Goal: Task Accomplishment & Management: Manage account settings

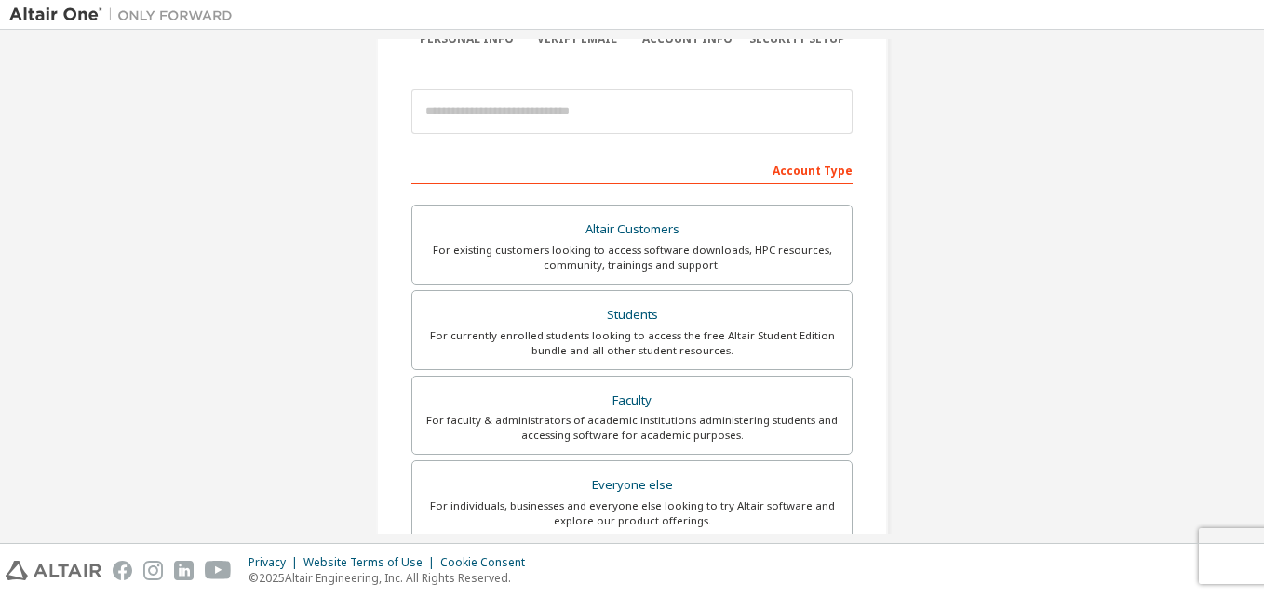
scroll to position [181, 0]
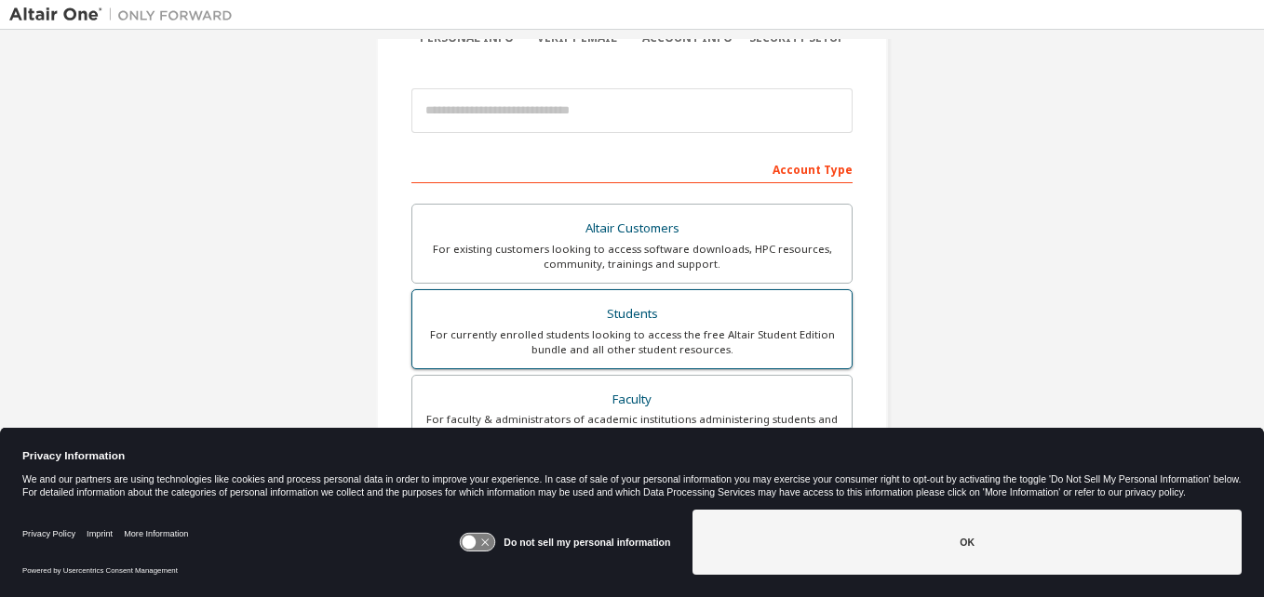
click at [639, 331] on div "For currently enrolled students looking to access the free Altair Student Editi…" at bounding box center [631, 343] width 417 height 30
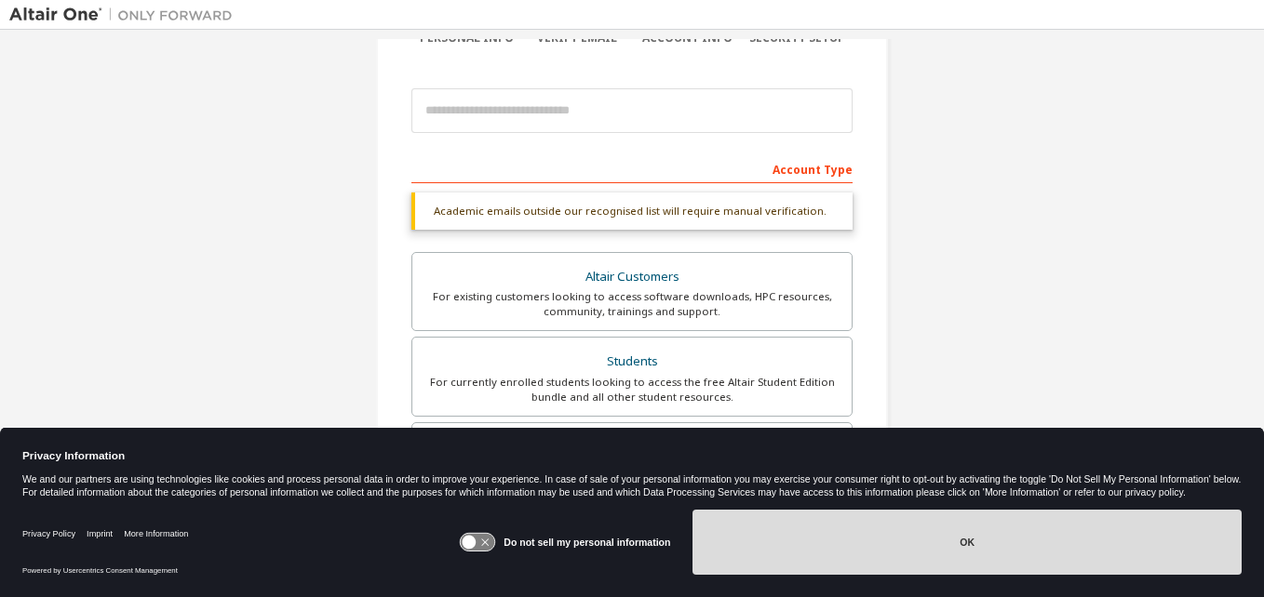
click at [873, 571] on button "OK" at bounding box center [966, 542] width 549 height 65
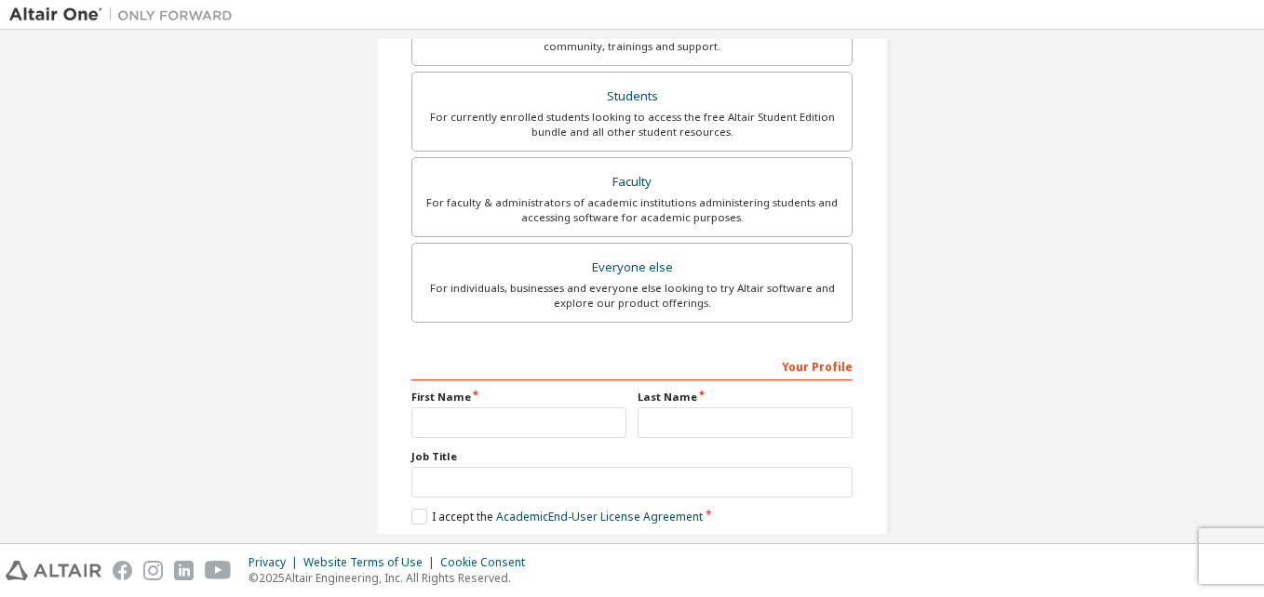
scroll to position [458, 0]
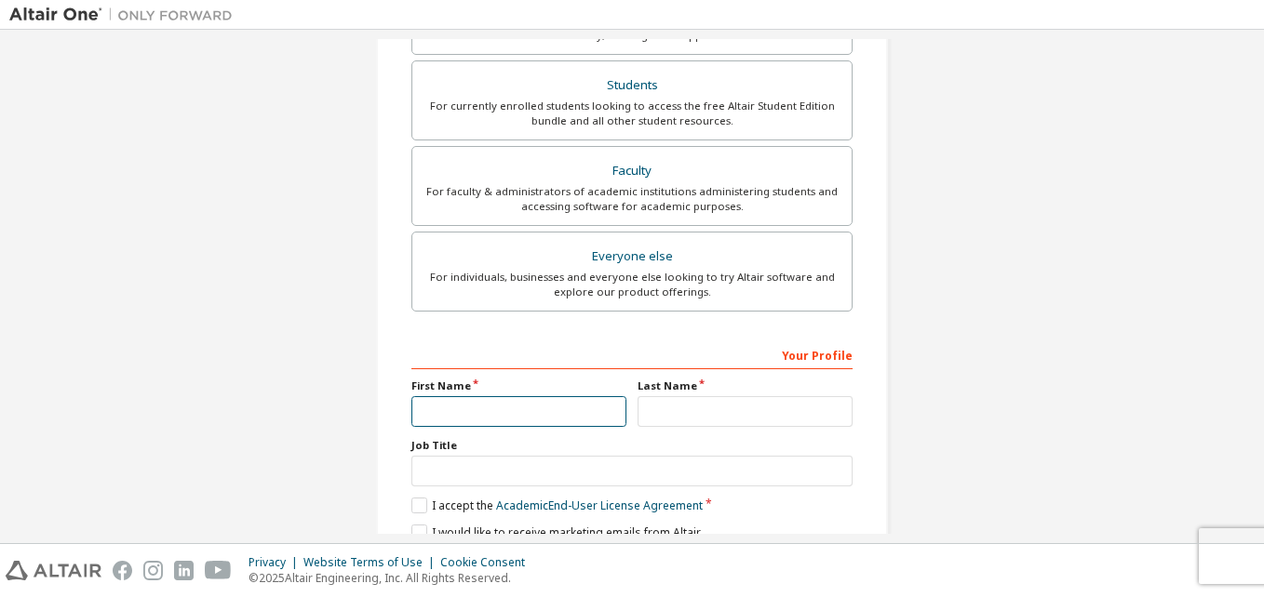
click at [516, 420] on input "text" at bounding box center [518, 411] width 215 height 31
type input "*****"
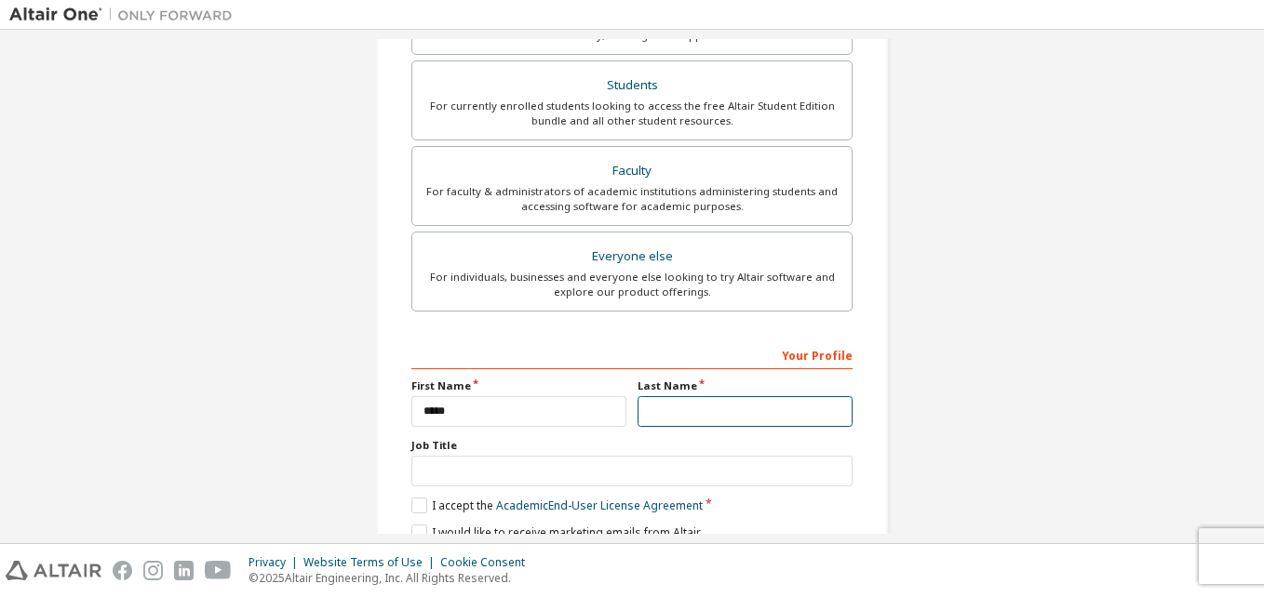
type input "*********"
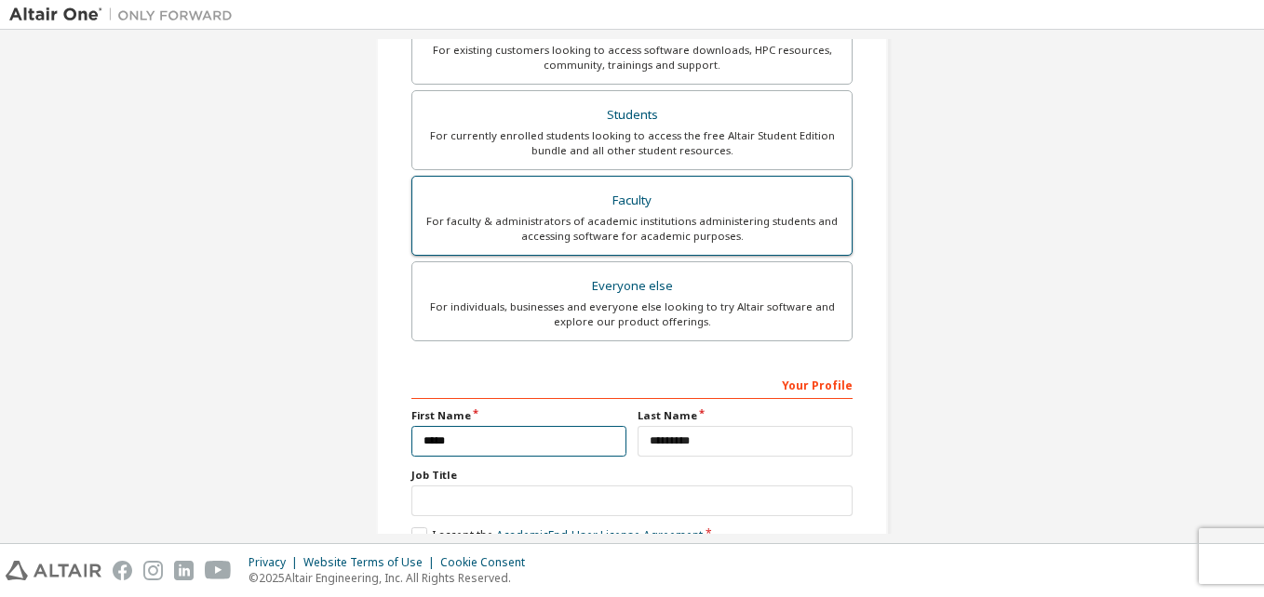
scroll to position [35, 0]
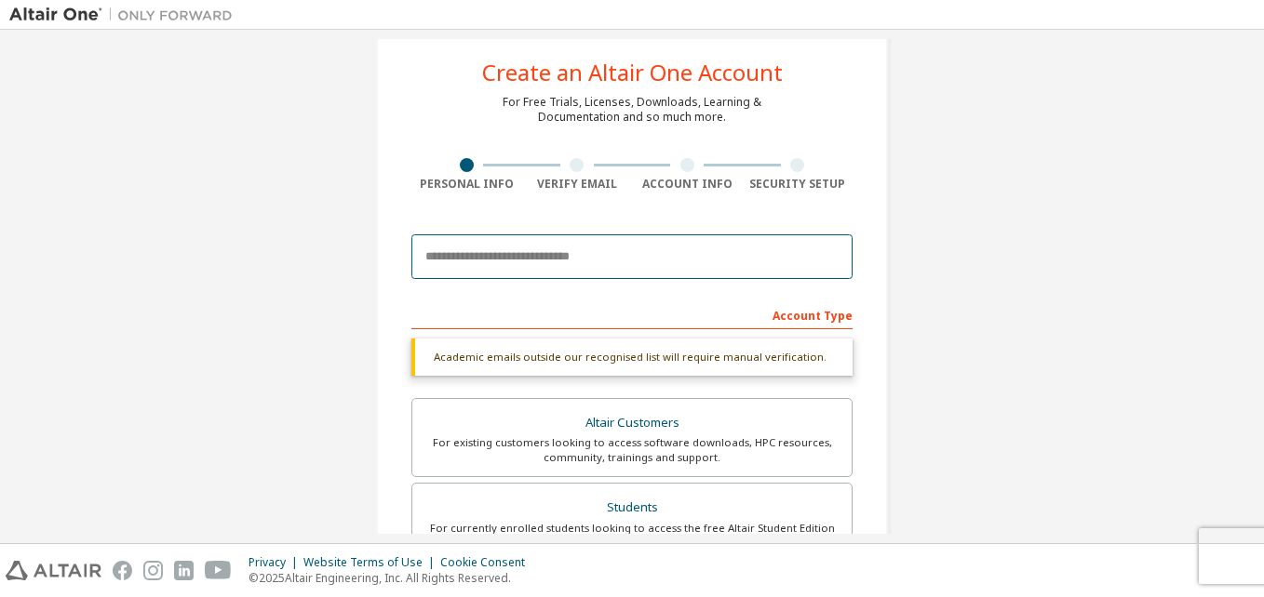
click at [593, 246] on input "email" at bounding box center [631, 256] width 441 height 45
type input "**********"
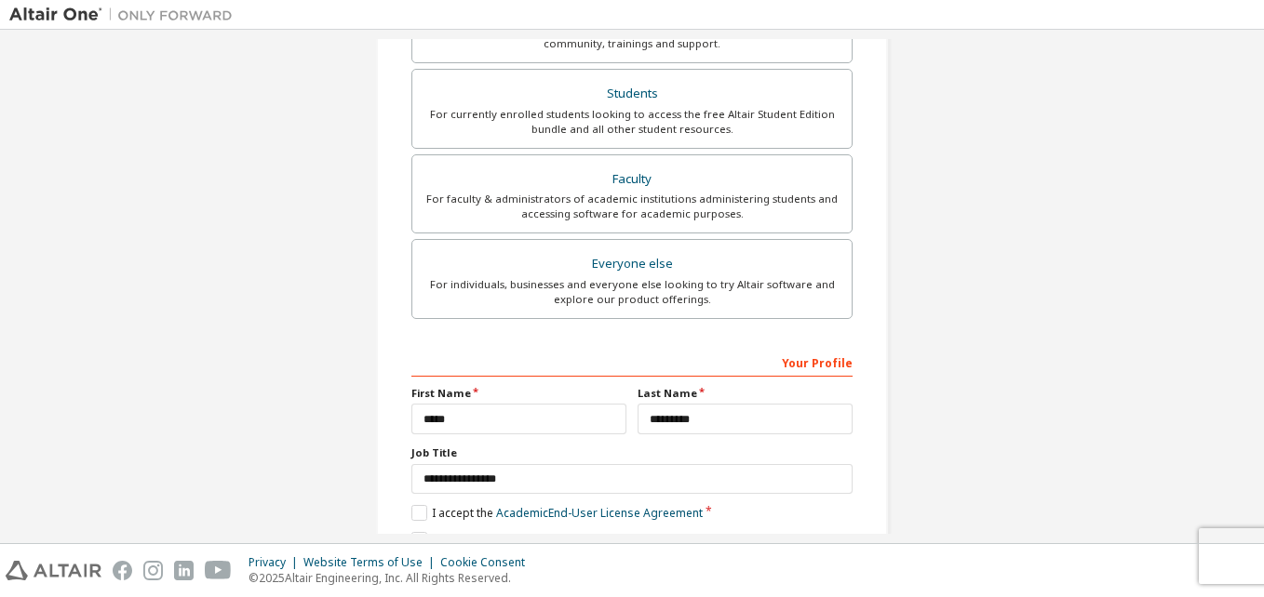
scroll to position [468, 0]
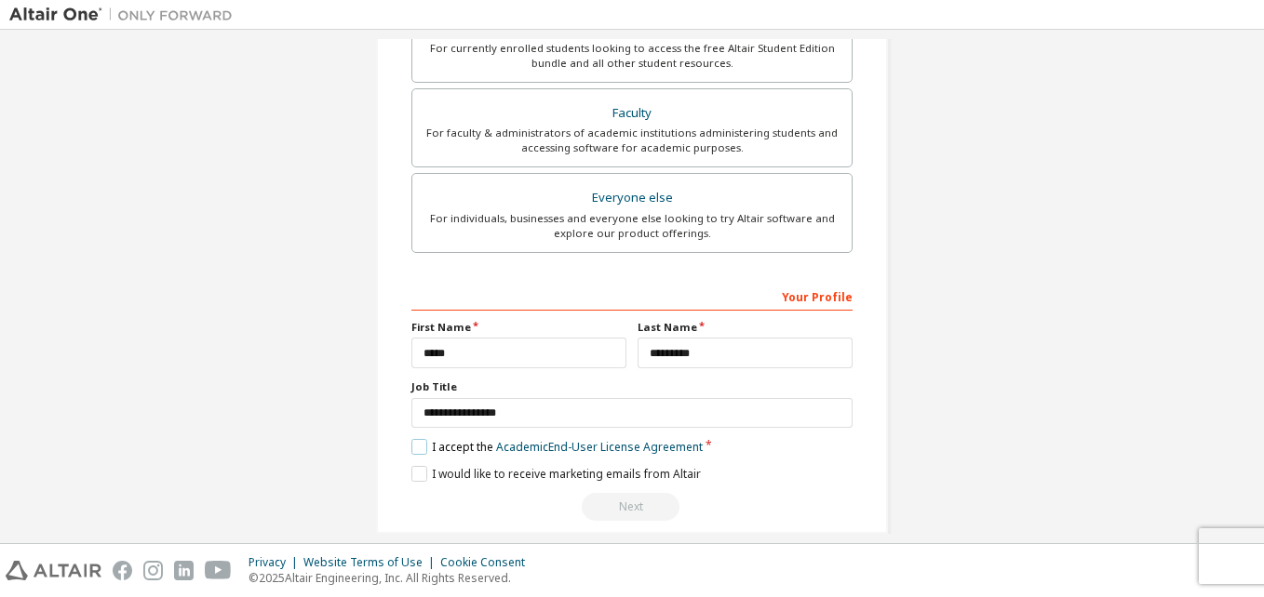
click at [415, 449] on label "I accept the Academic End-User License Agreement" at bounding box center [556, 447] width 291 height 16
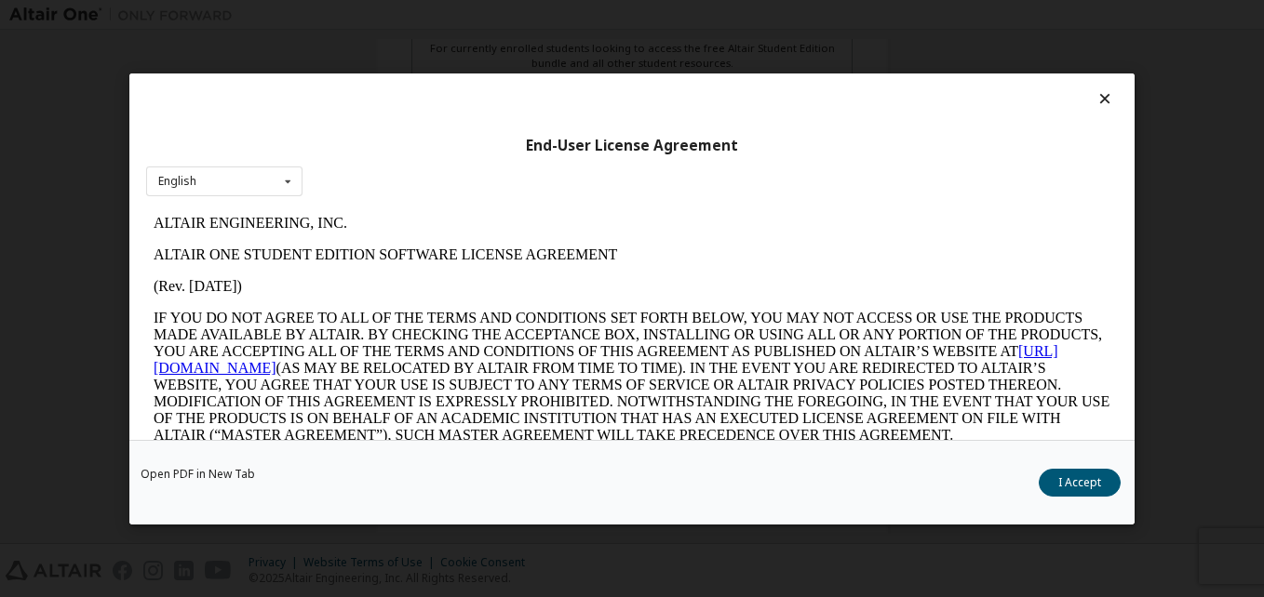
scroll to position [0, 0]
click at [1097, 480] on button "I Accept" at bounding box center [1079, 482] width 82 height 28
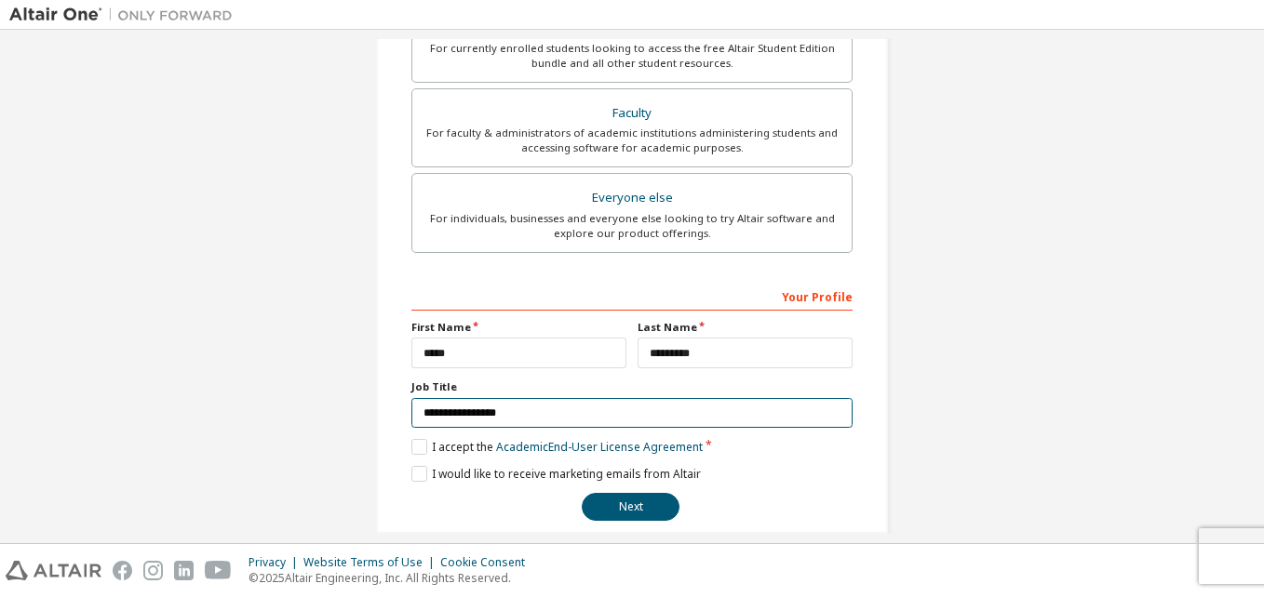
click at [690, 403] on input "**********" at bounding box center [631, 413] width 441 height 31
drag, startPoint x: 690, startPoint y: 403, endPoint x: 351, endPoint y: 420, distance: 340.1
click at [354, 420] on div "**********" at bounding box center [632, 63] width 556 height 985
type input "*******"
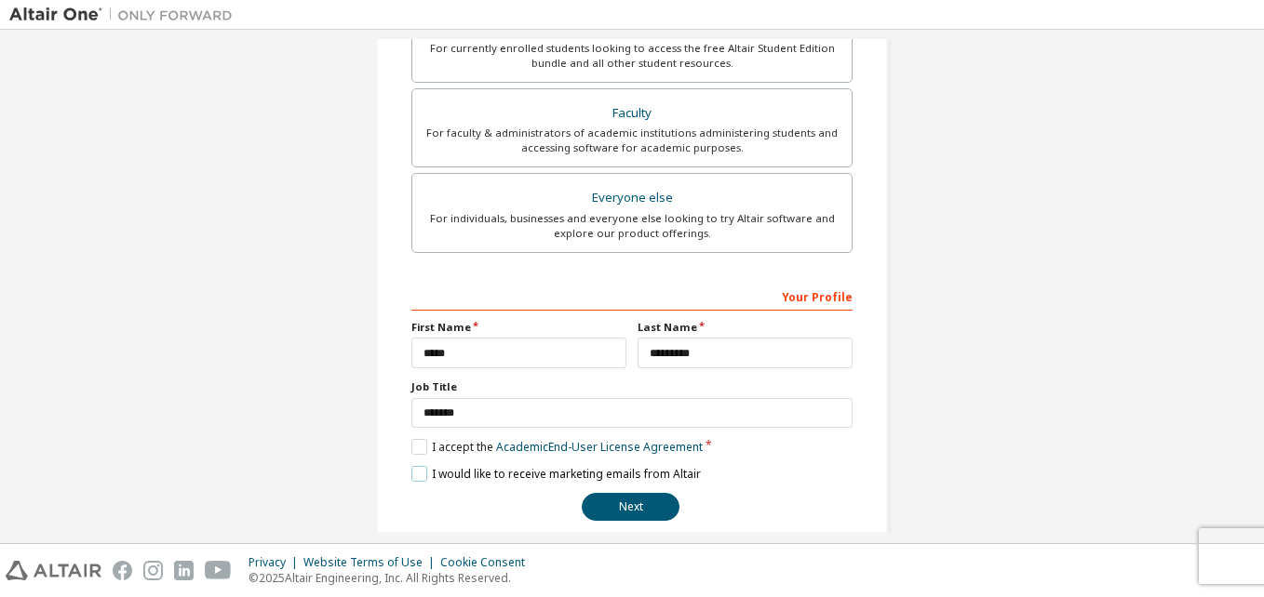
click at [422, 473] on label "I would like to receive marketing emails from Altair" at bounding box center [555, 474] width 289 height 16
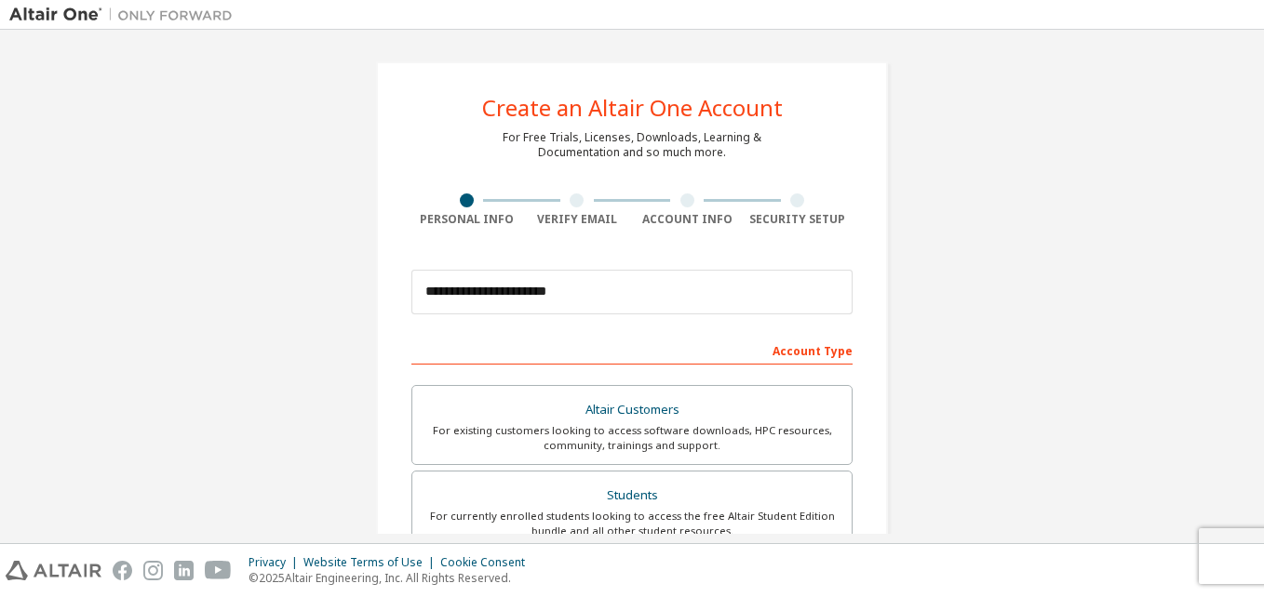
scroll to position [490, 0]
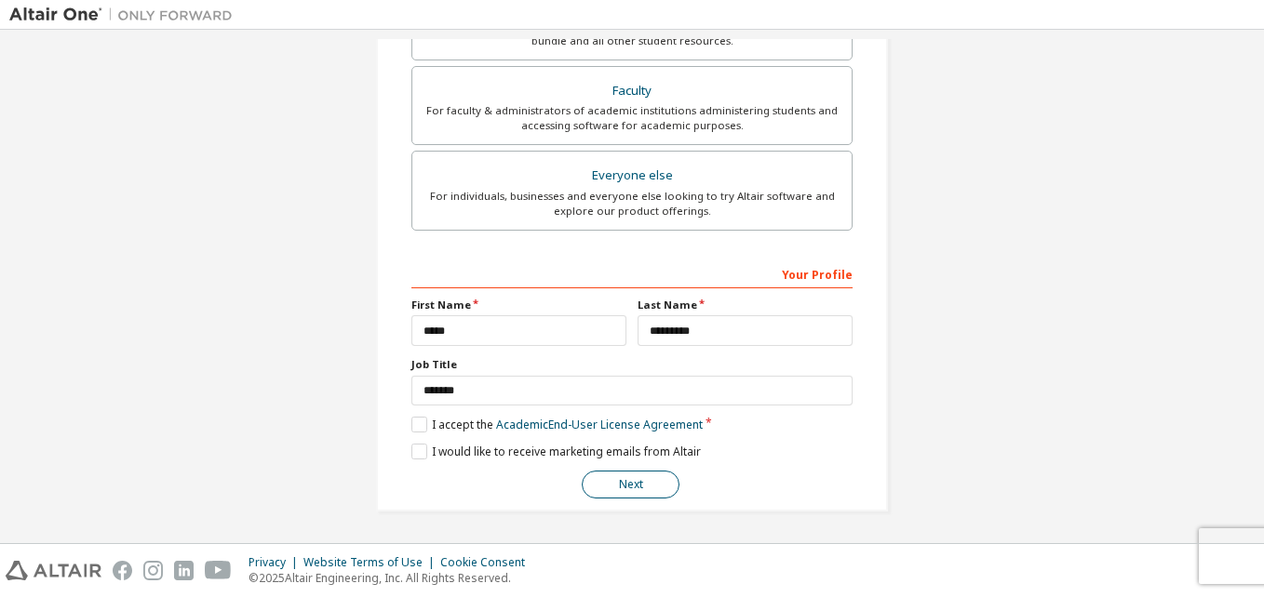
click at [649, 485] on button "Next" at bounding box center [631, 485] width 98 height 28
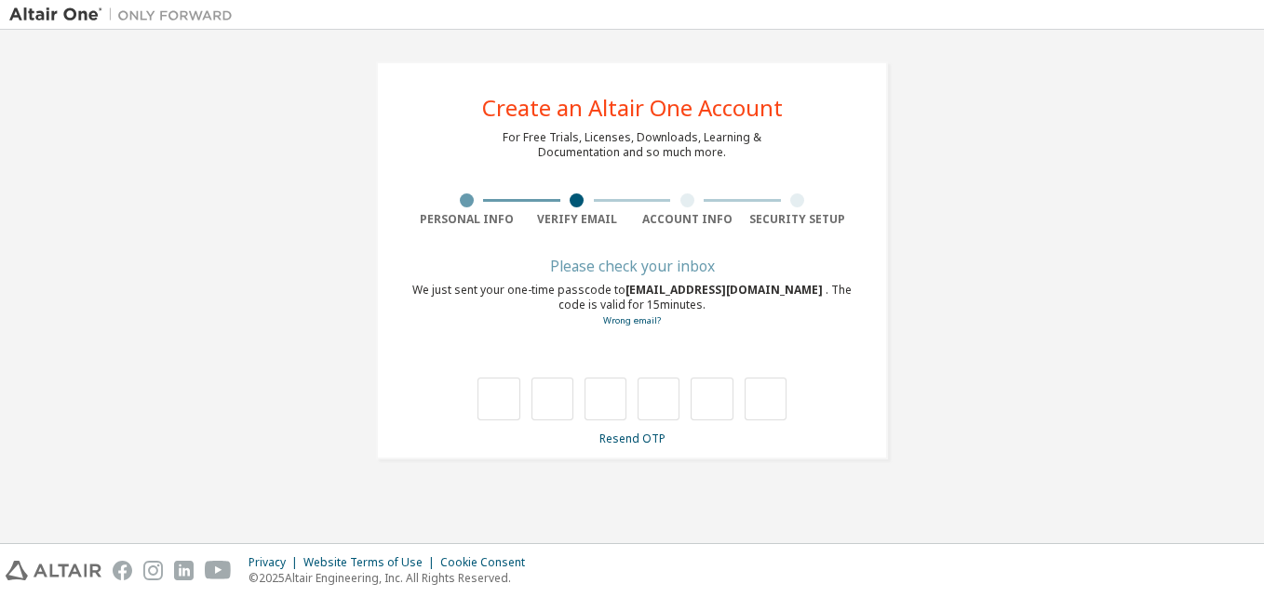
scroll to position [0, 0]
type input "*"
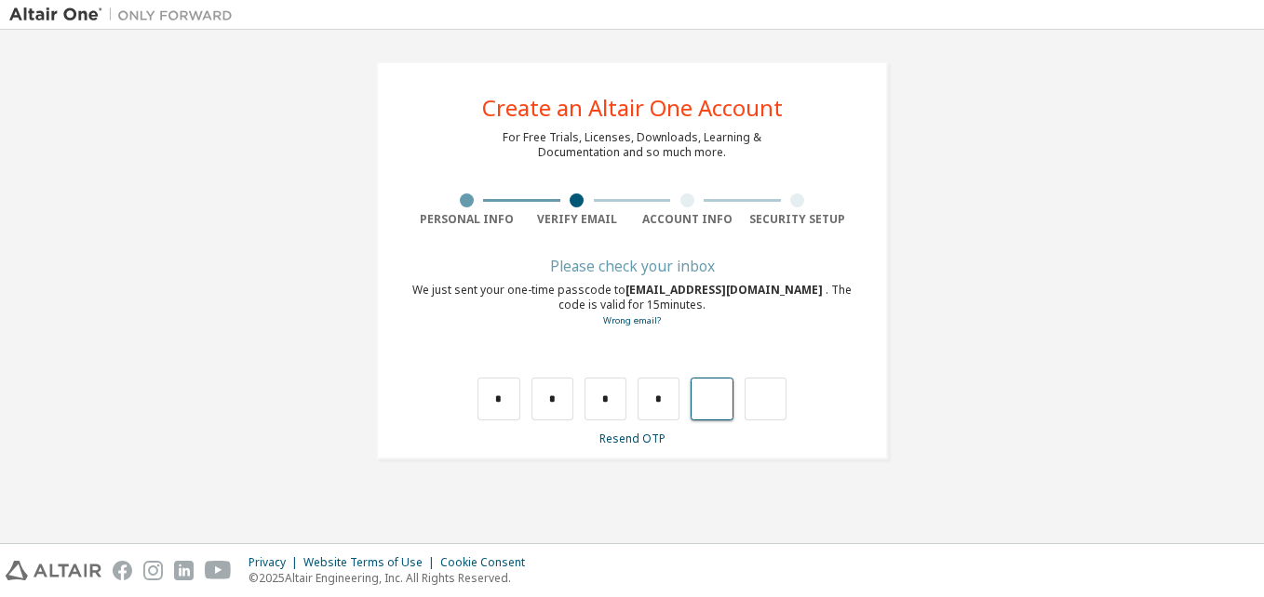
type input "*"
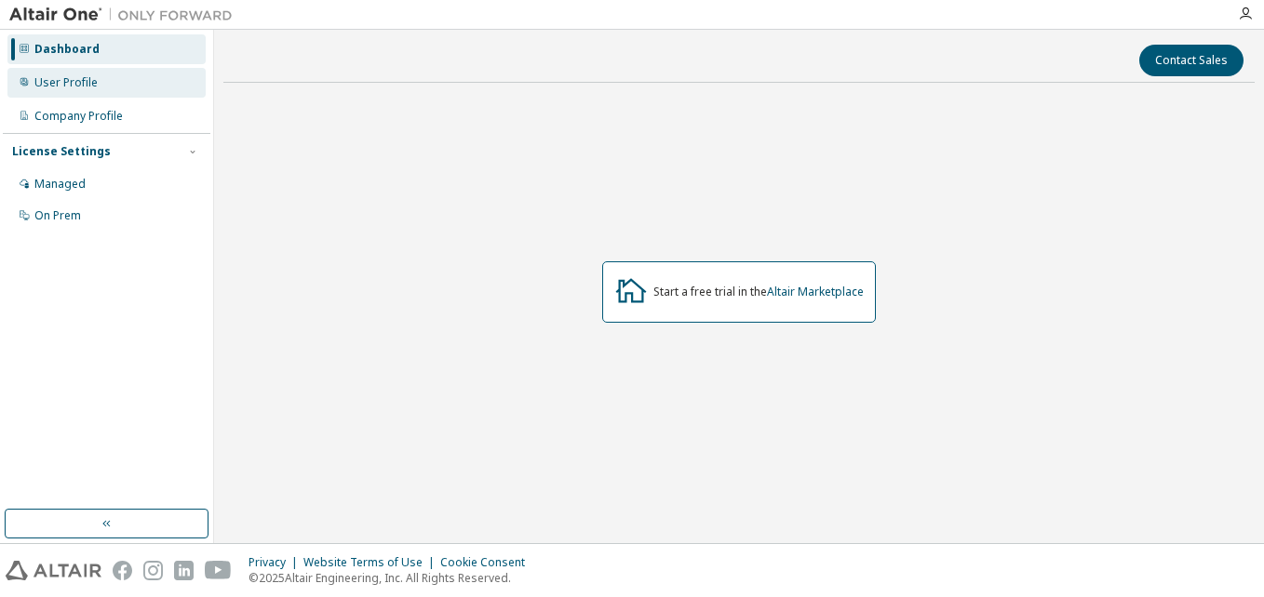
click at [109, 87] on div "User Profile" at bounding box center [106, 83] width 198 height 30
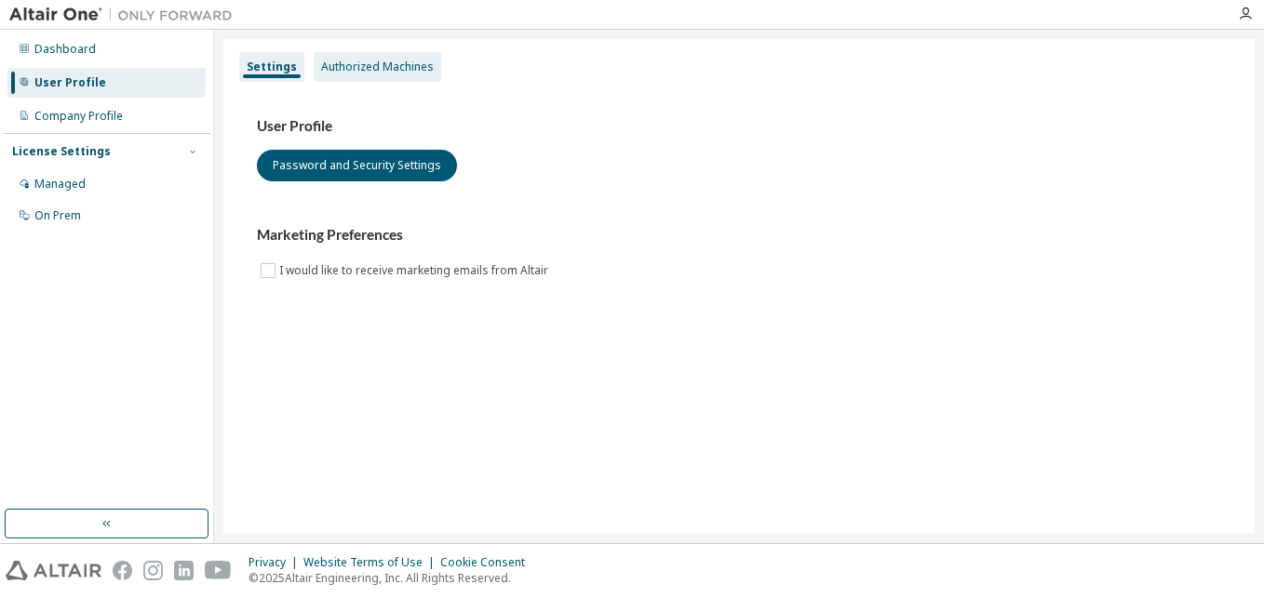
click at [379, 78] on div "Authorized Machines" at bounding box center [377, 67] width 127 height 30
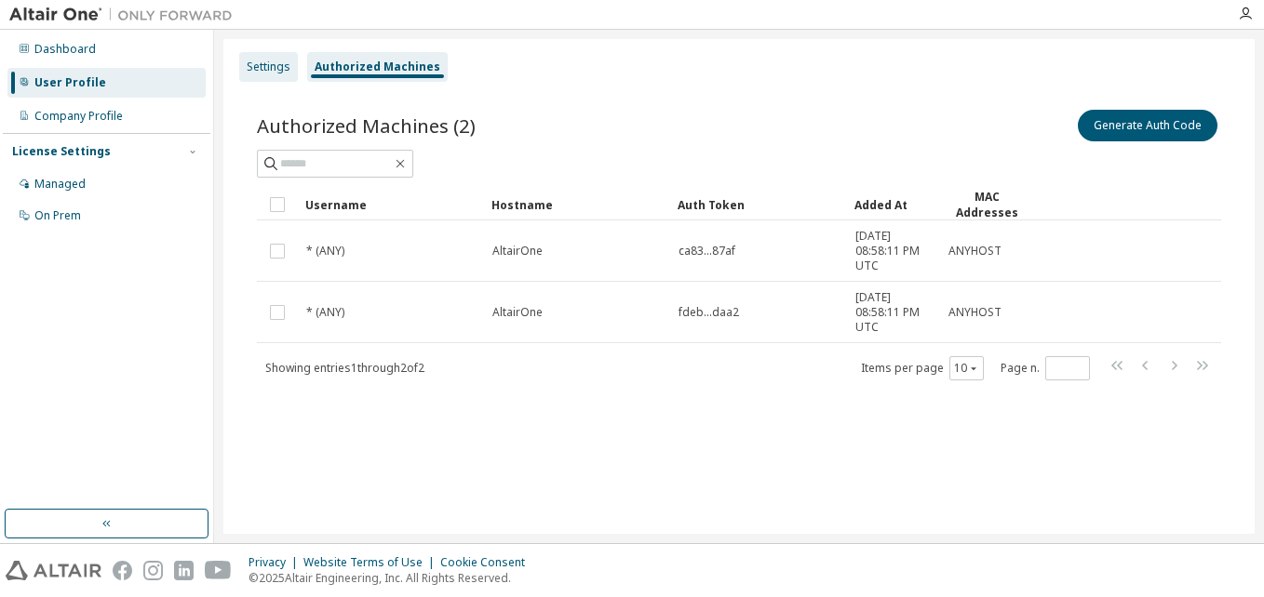
click at [259, 72] on div "Settings" at bounding box center [269, 67] width 44 height 15
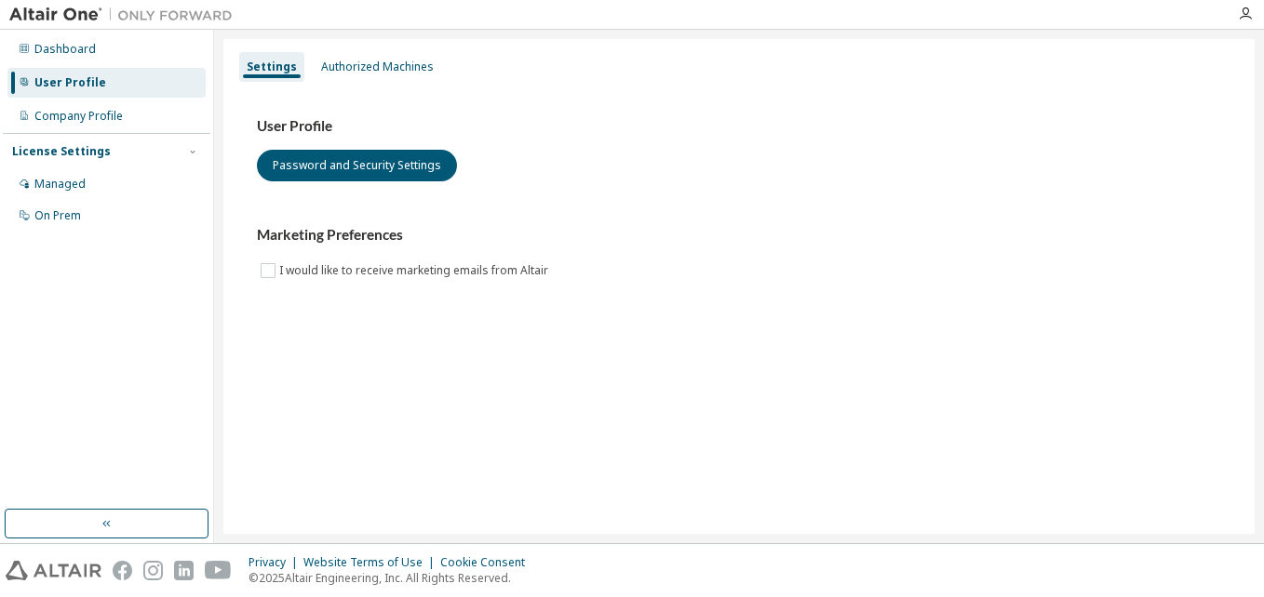
click at [139, 69] on div "User Profile" at bounding box center [106, 83] width 198 height 30
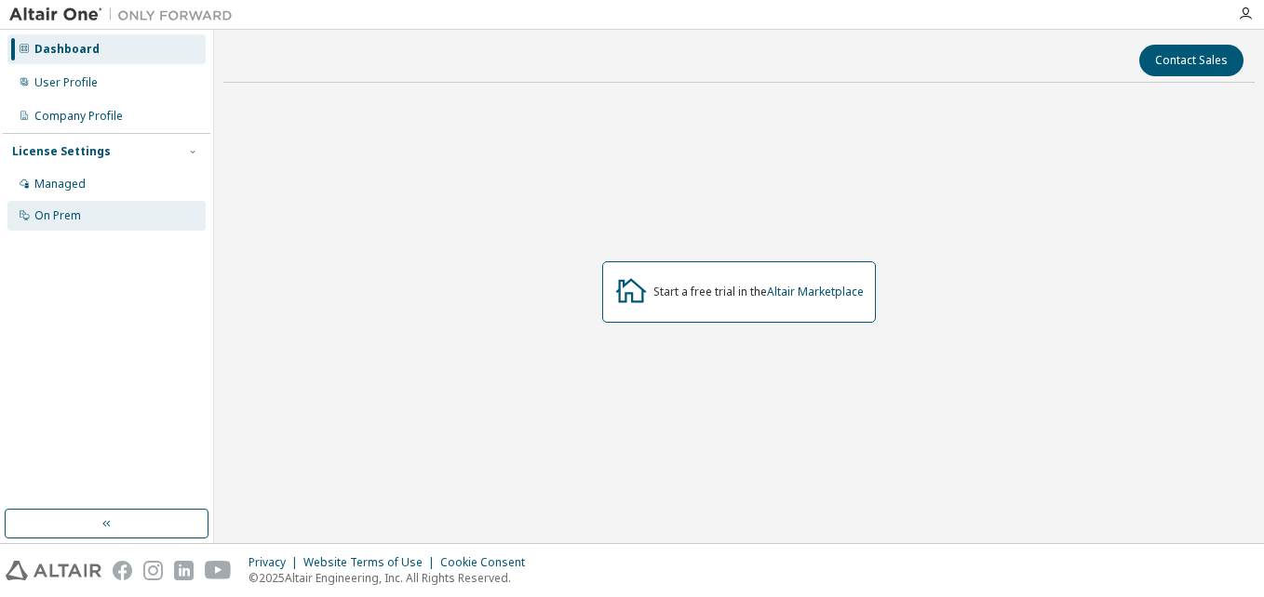
click at [82, 209] on div "On Prem" at bounding box center [106, 216] width 198 height 30
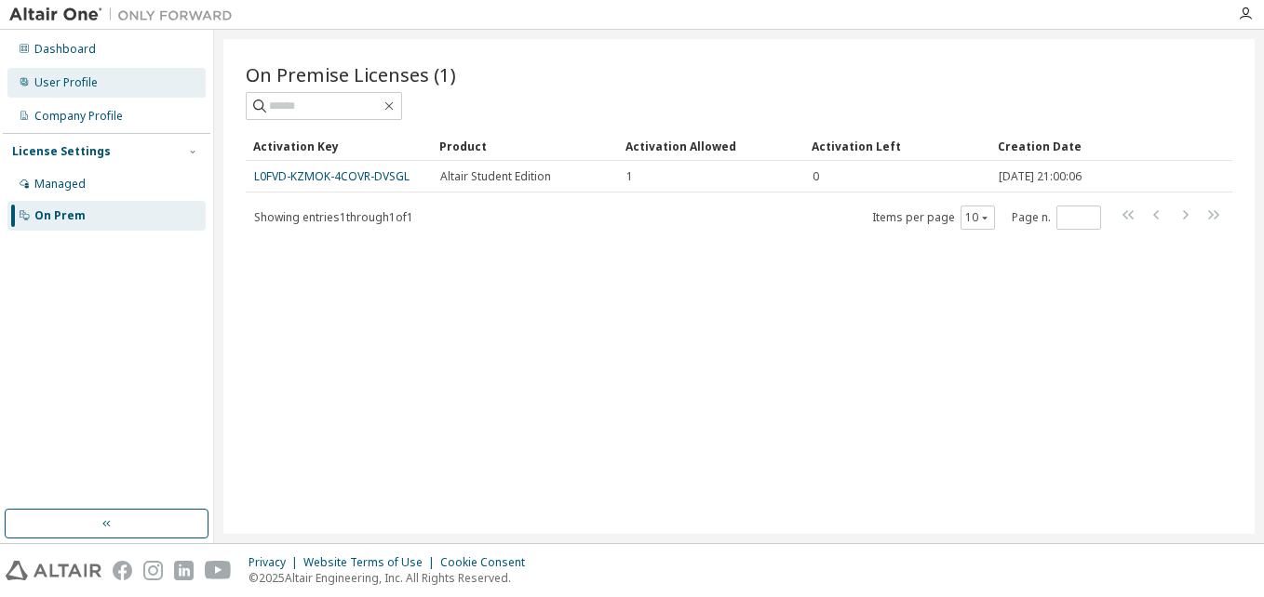
click at [107, 74] on div "User Profile" at bounding box center [106, 83] width 198 height 30
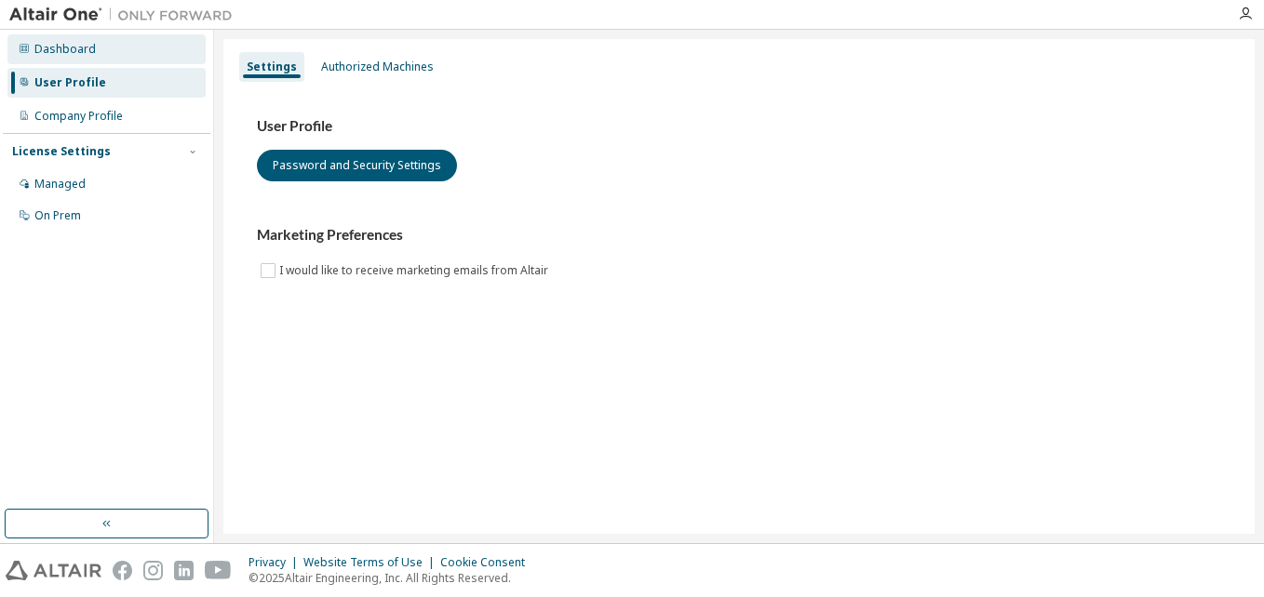
click at [105, 44] on div "Dashboard" at bounding box center [106, 49] width 198 height 30
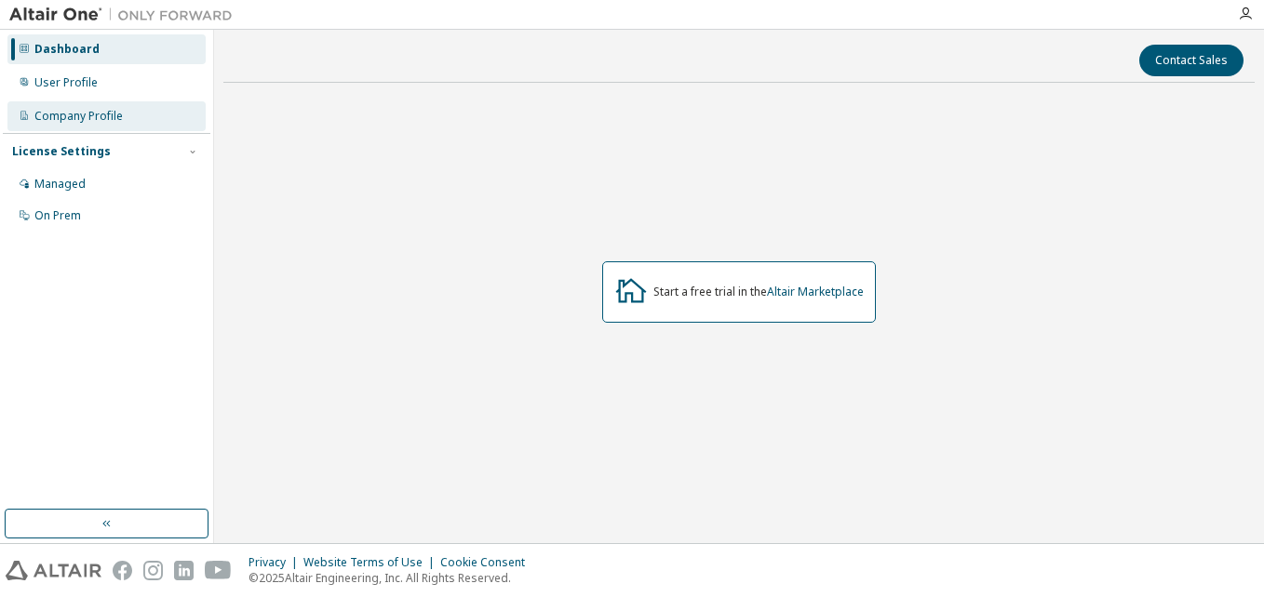
click at [124, 107] on div "Company Profile" at bounding box center [106, 116] width 198 height 30
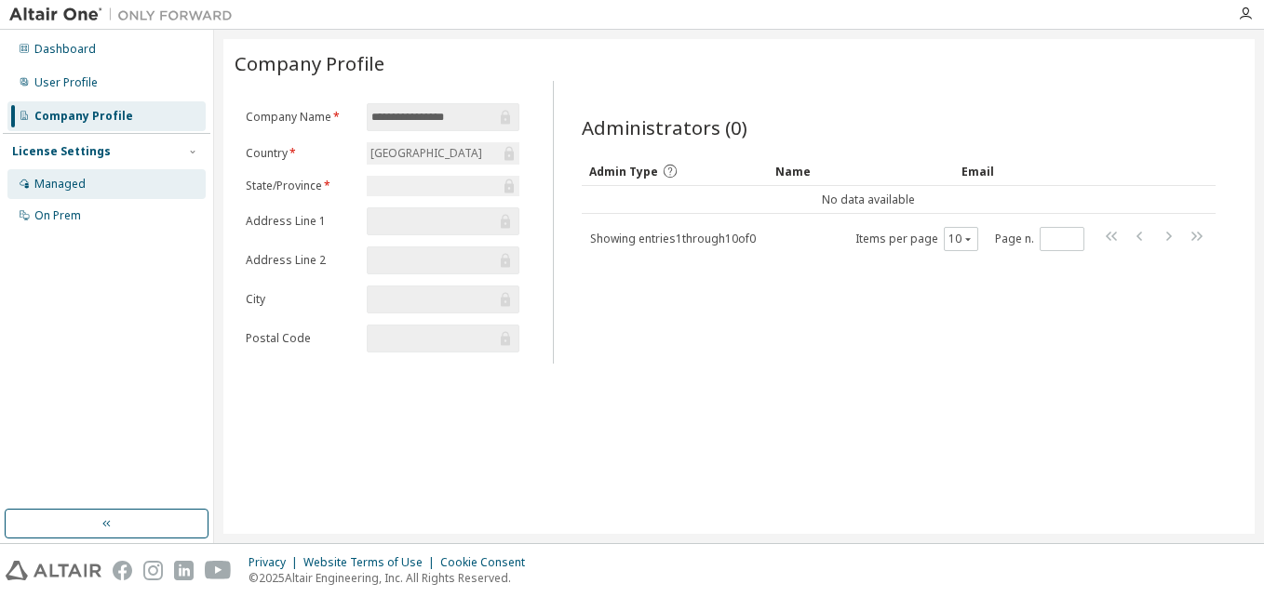
click at [116, 180] on div "Managed" at bounding box center [106, 184] width 198 height 30
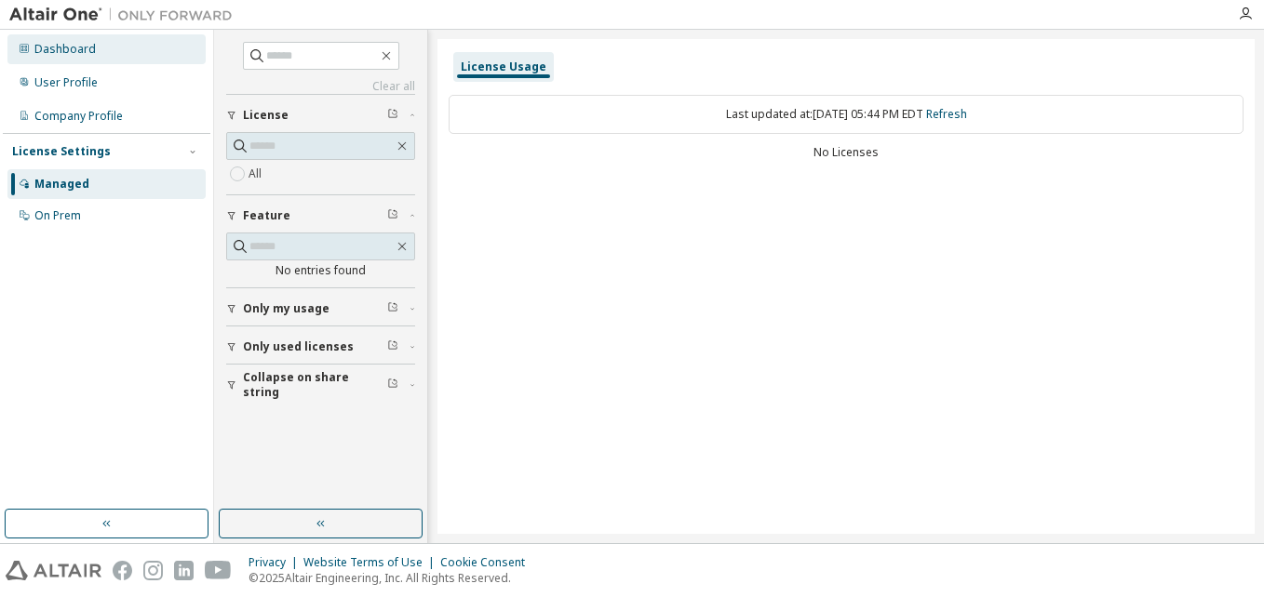
click at [50, 61] on div "Dashboard" at bounding box center [106, 49] width 198 height 30
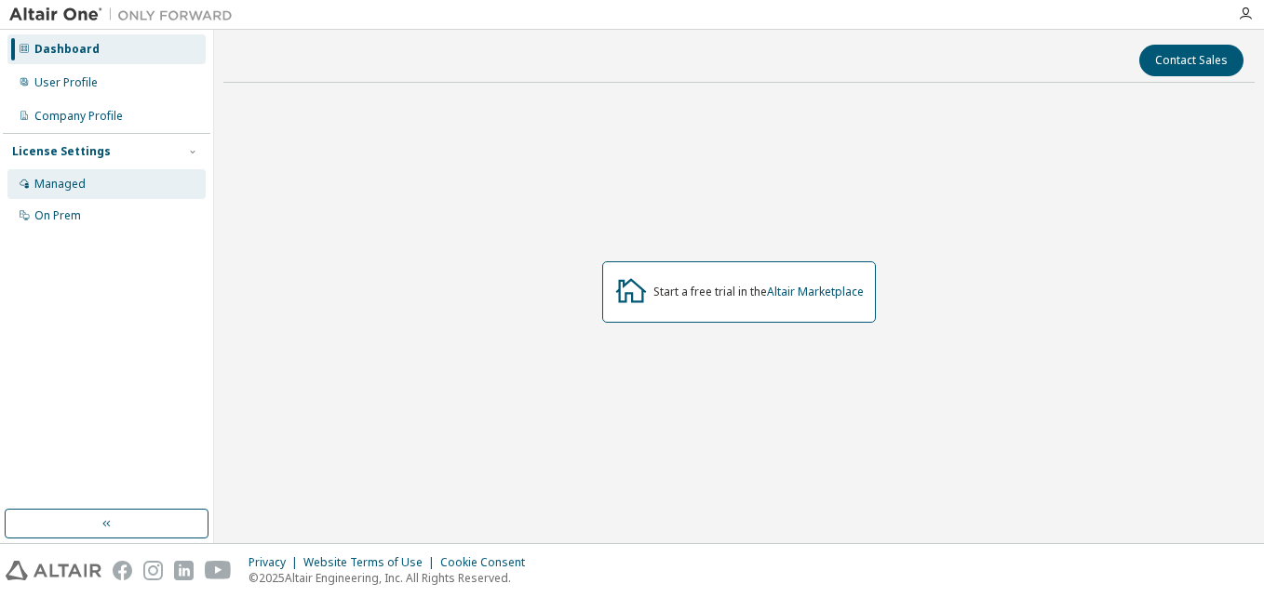
click at [119, 177] on div "Managed" at bounding box center [106, 184] width 198 height 30
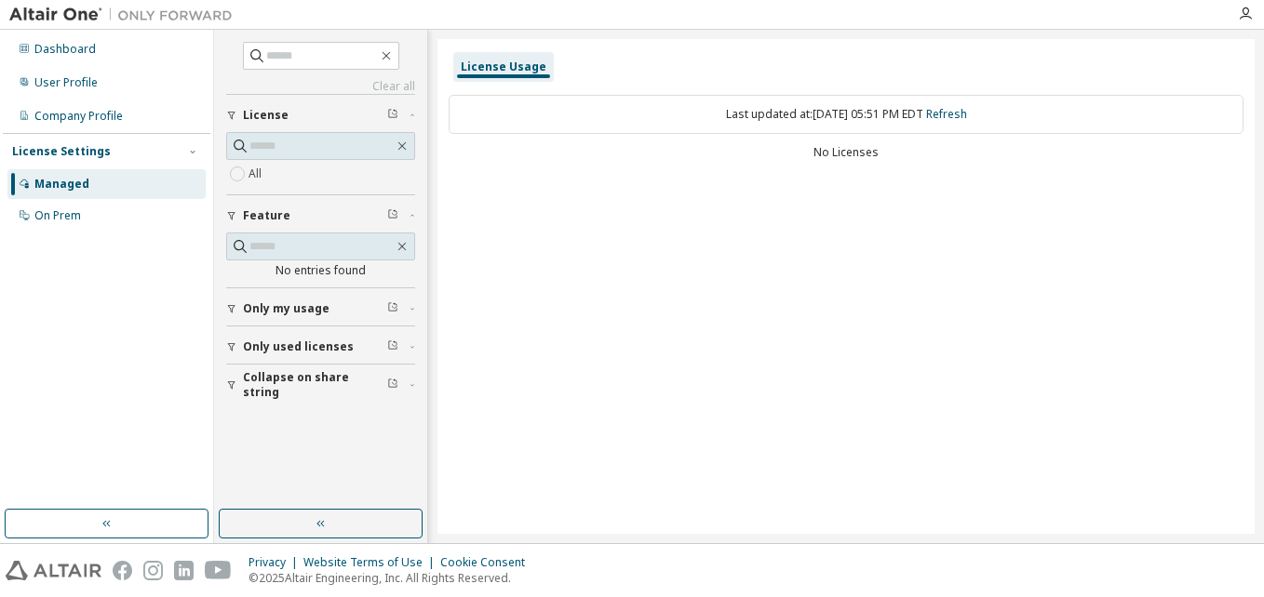
click at [331, 349] on span "Only used licenses" at bounding box center [298, 347] width 111 height 15
click at [949, 117] on link "Refresh" at bounding box center [946, 114] width 41 height 16
click at [256, 176] on label "All" at bounding box center [256, 174] width 17 height 22
click at [138, 218] on div "On Prem" at bounding box center [106, 216] width 198 height 30
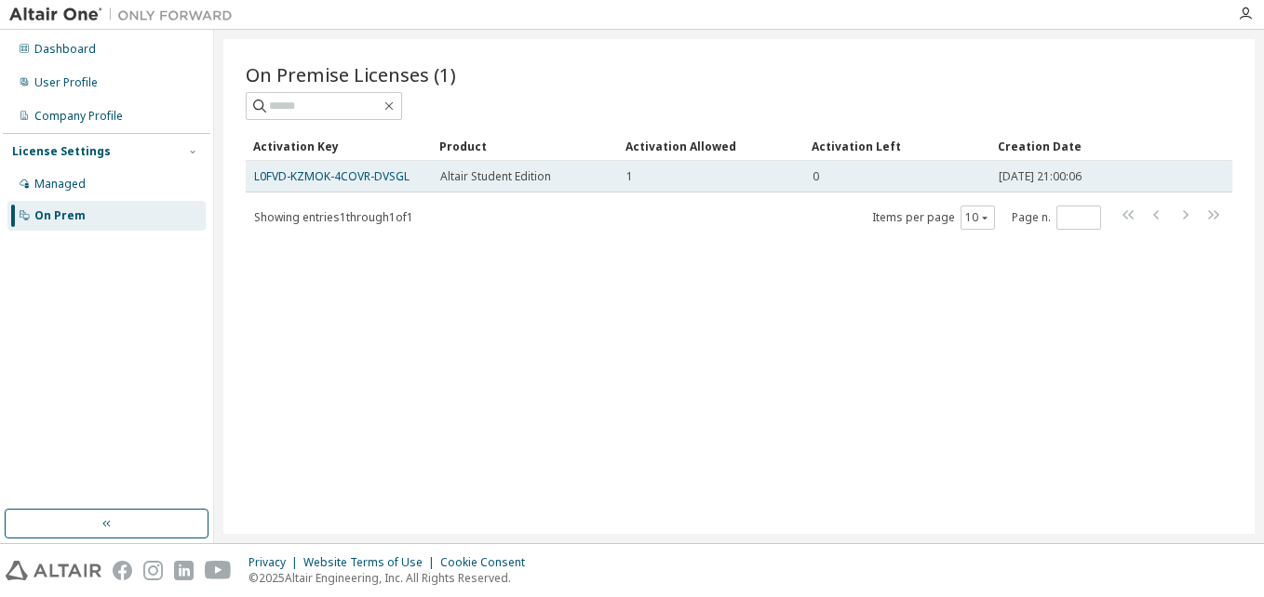
click at [569, 178] on div "Altair Student Edition" at bounding box center [524, 176] width 169 height 15
click at [539, 171] on span "Altair Student Edition" at bounding box center [495, 176] width 111 height 15
click at [836, 182] on div "0" at bounding box center [896, 176] width 169 height 15
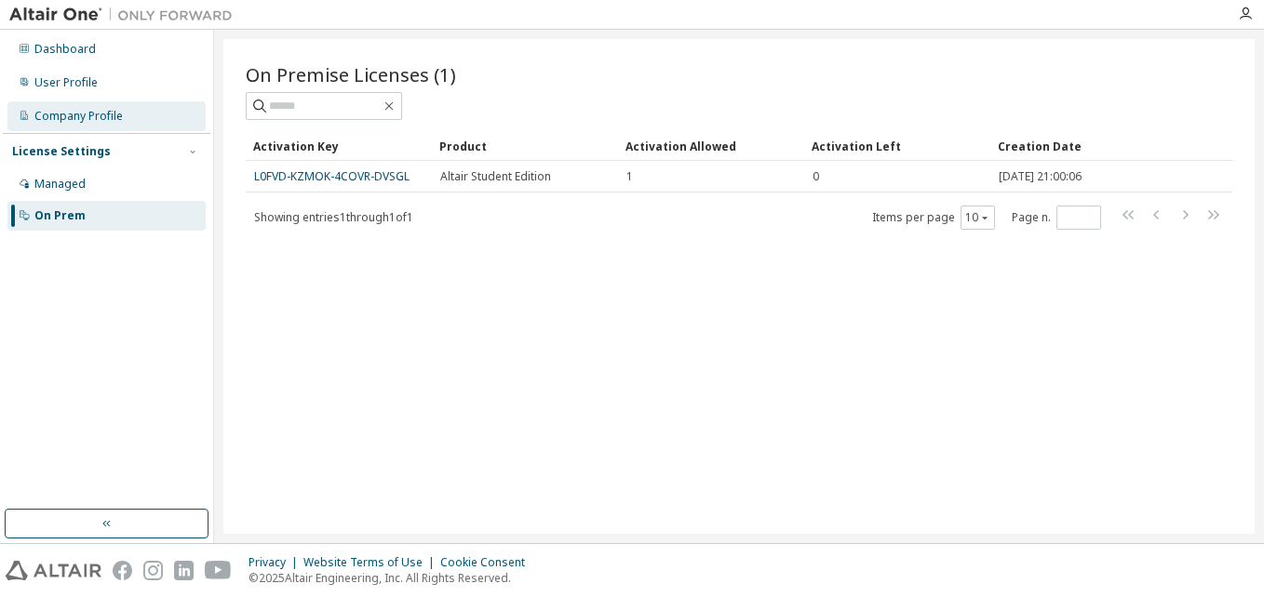
click at [122, 122] on div "Company Profile" at bounding box center [106, 116] width 198 height 30
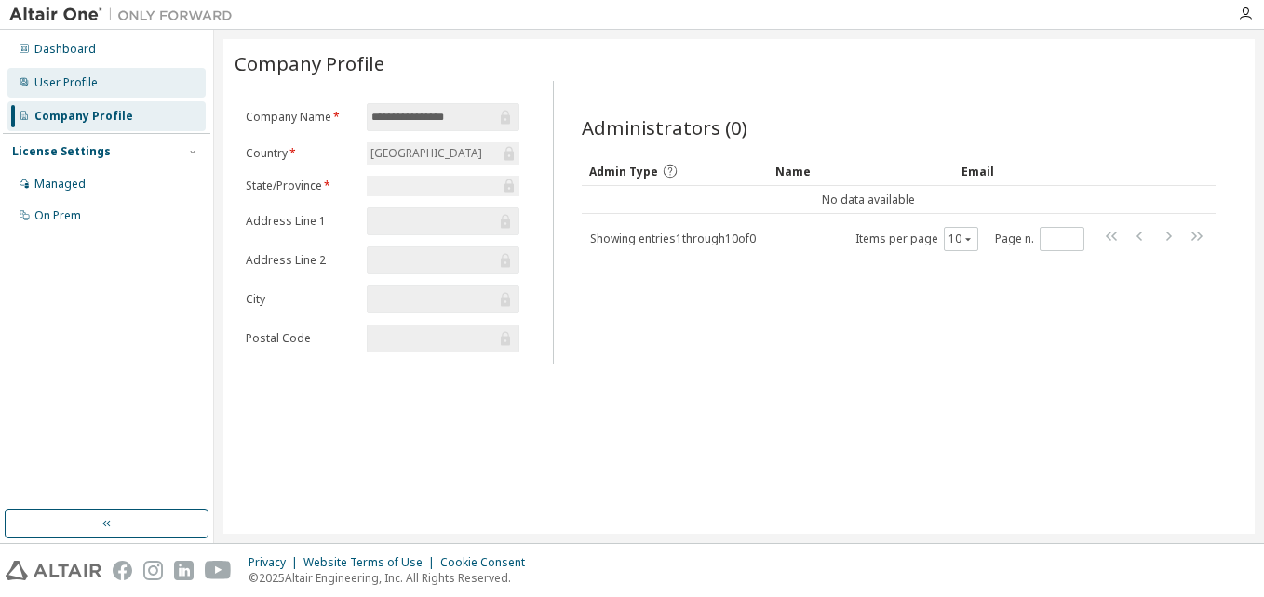
click at [108, 93] on div "User Profile" at bounding box center [106, 83] width 198 height 30
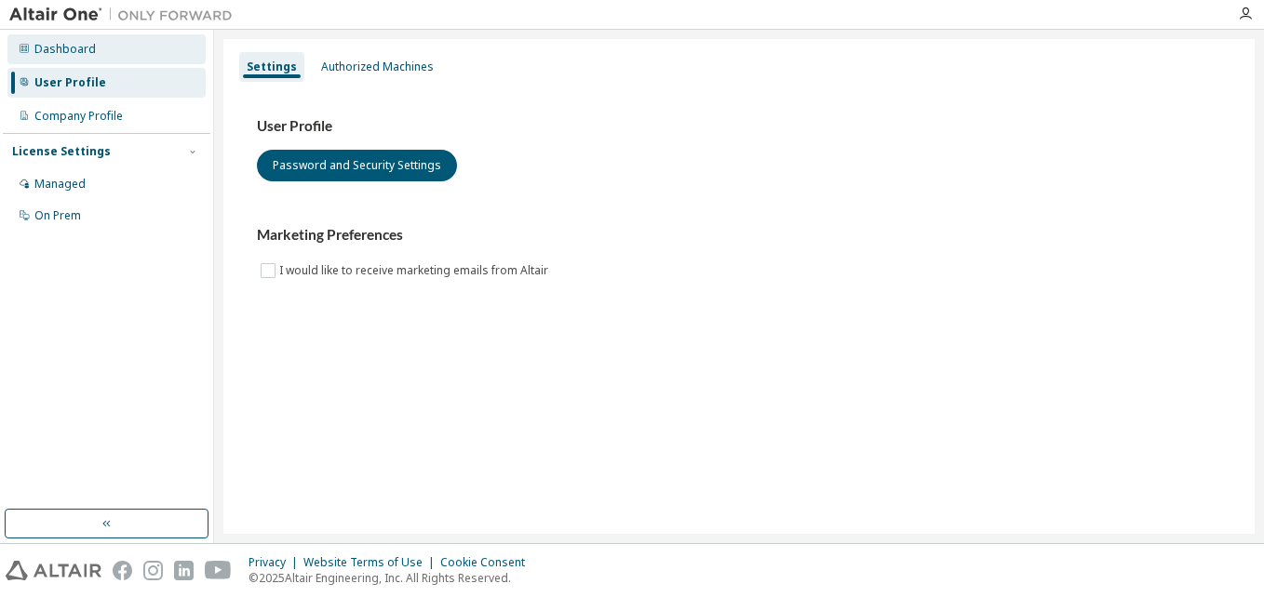
click at [98, 59] on div "Dashboard" at bounding box center [106, 49] width 198 height 30
